Goal: Check status

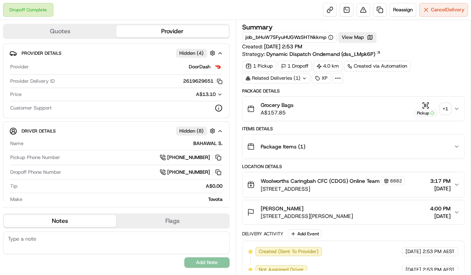
click at [446, 109] on div "+ 1" at bounding box center [445, 109] width 11 height 11
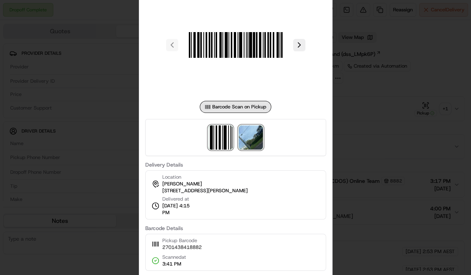
click at [256, 141] on img at bounding box center [251, 138] width 24 height 24
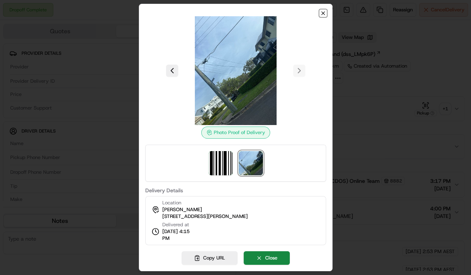
click at [322, 14] on icon "button" at bounding box center [323, 13] width 6 height 6
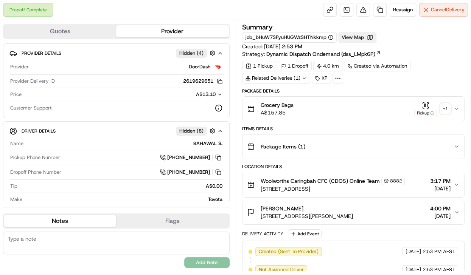
click at [349, 37] on button "View Map" at bounding box center [357, 37] width 38 height 11
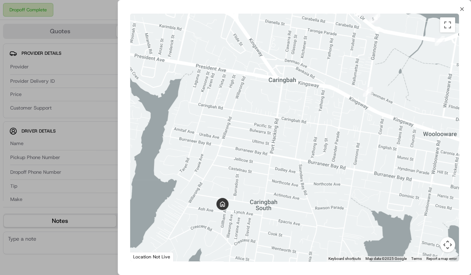
drag, startPoint x: 210, startPoint y: 213, endPoint x: 298, endPoint y: 166, distance: 100.3
click at [298, 166] on div at bounding box center [294, 138] width 329 height 248
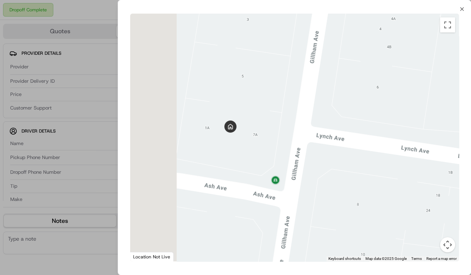
drag, startPoint x: 259, startPoint y: 155, endPoint x: 300, endPoint y: 157, distance: 40.9
click at [300, 157] on div at bounding box center [294, 138] width 329 height 248
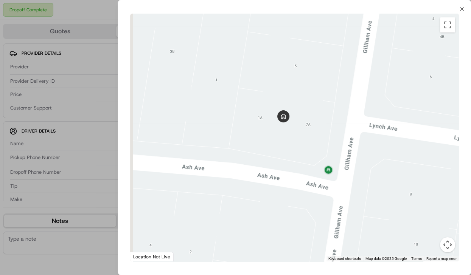
drag, startPoint x: 299, startPoint y: 160, endPoint x: 340, endPoint y: 150, distance: 42.8
click at [340, 150] on div at bounding box center [294, 138] width 329 height 248
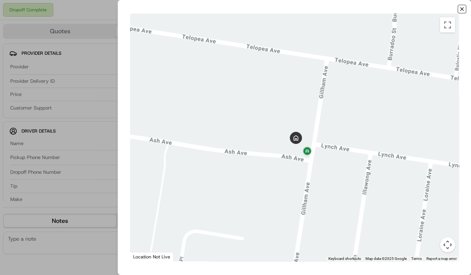
click at [461, 6] on icon "button" at bounding box center [462, 9] width 6 height 6
